Goal: Use online tool/utility

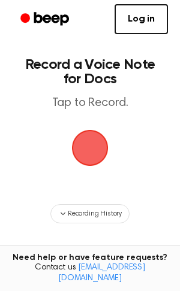
click at [93, 141] on span "button" at bounding box center [89, 147] width 41 height 41
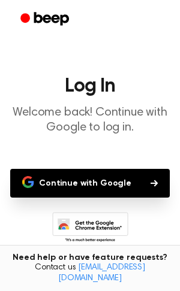
click at [100, 172] on button "Continue with Google" at bounding box center [89, 183] width 159 height 29
click at [92, 181] on button "Continue with Google" at bounding box center [89, 183] width 159 height 29
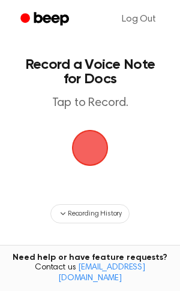
click at [80, 146] on span "button" at bounding box center [90, 148] width 39 height 39
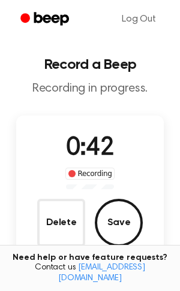
click at [26, 144] on div "0:42 Recording Delete Save" at bounding box center [89, 188] width 147 height 117
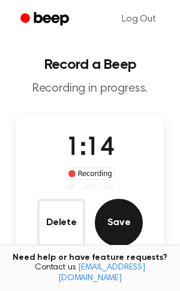
click at [120, 214] on button "Save" at bounding box center [119, 223] width 48 height 48
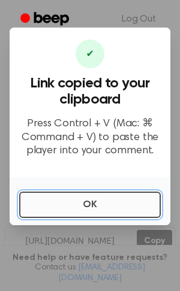
click at [89, 198] on button "OK" at bounding box center [89, 204] width 141 height 26
